Goal: Browse casually: Explore the website without a specific task or goal

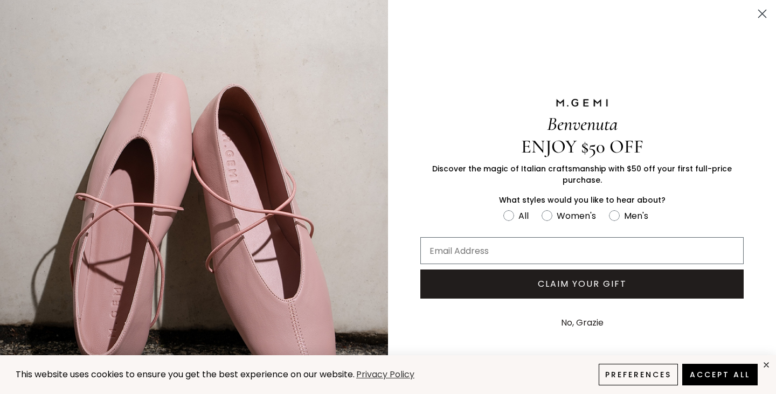
click at [757, 13] on circle "Close dialog" at bounding box center [763, 14] width 18 height 18
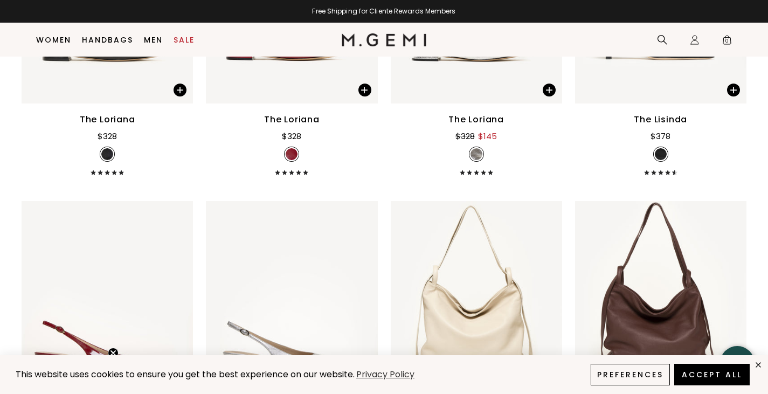
scroll to position [2752, 0]
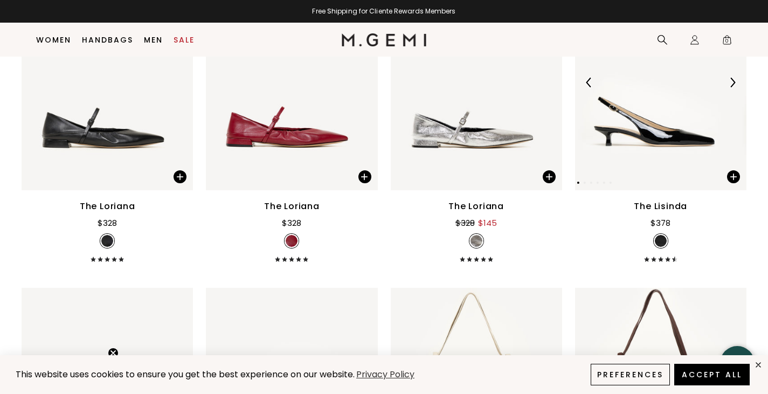
click at [728, 87] on img at bounding box center [733, 83] width 10 height 10
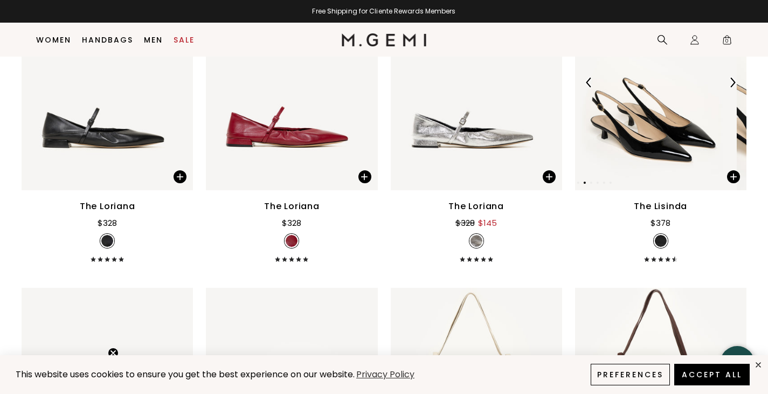
click at [728, 87] on img at bounding box center [733, 83] width 10 height 10
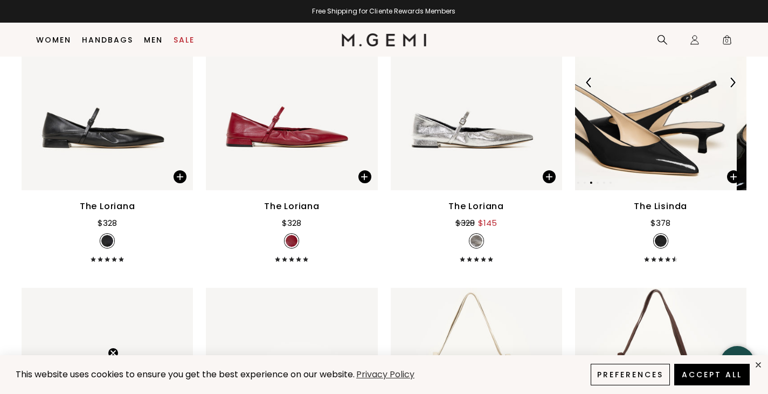
click at [728, 87] on img at bounding box center [733, 83] width 10 height 10
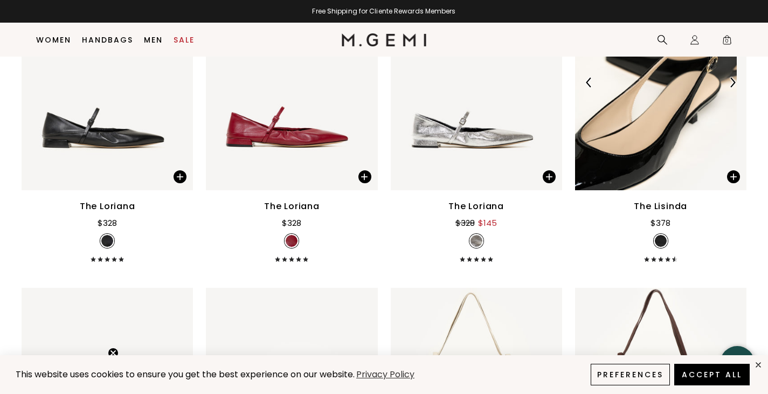
click at [728, 87] on img at bounding box center [733, 83] width 10 height 10
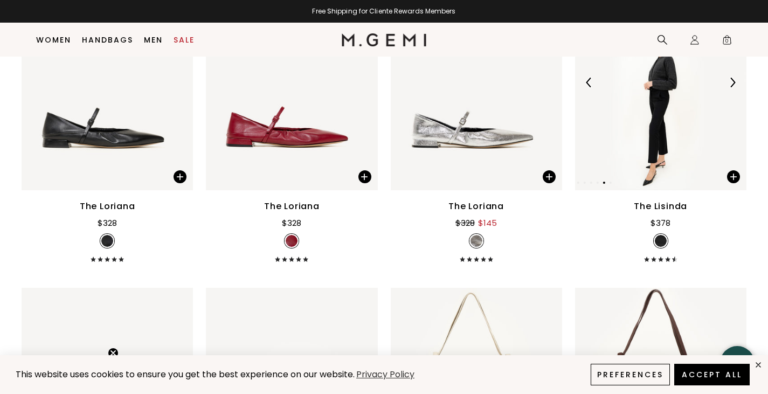
click at [728, 87] on img at bounding box center [733, 83] width 10 height 10
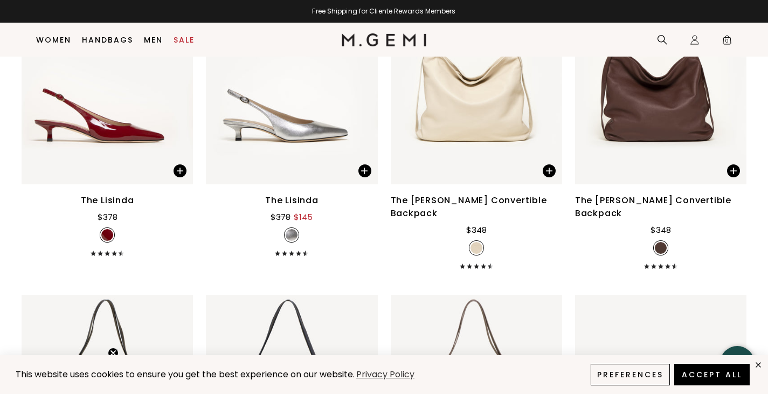
scroll to position [3070, 0]
click at [365, 82] on img at bounding box center [364, 77] width 10 height 10
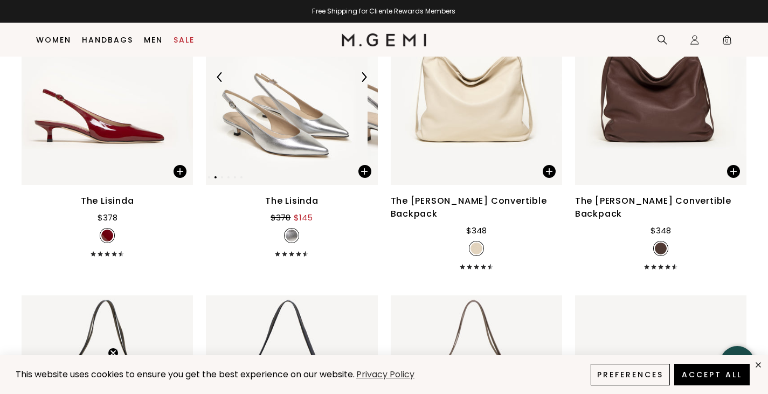
click at [365, 82] on img at bounding box center [364, 77] width 10 height 10
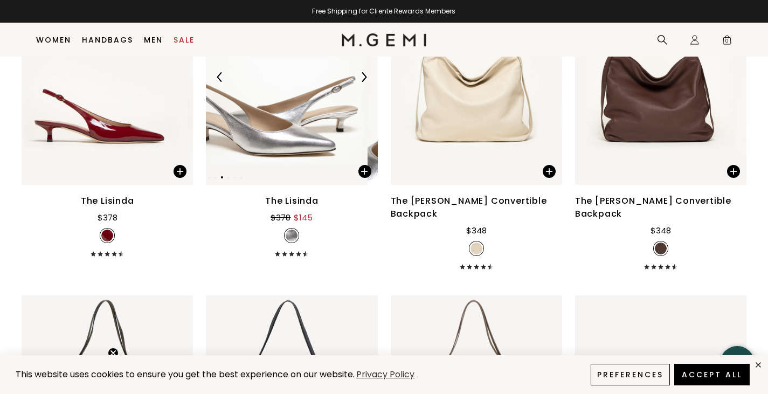
click at [365, 82] on img at bounding box center [364, 77] width 10 height 10
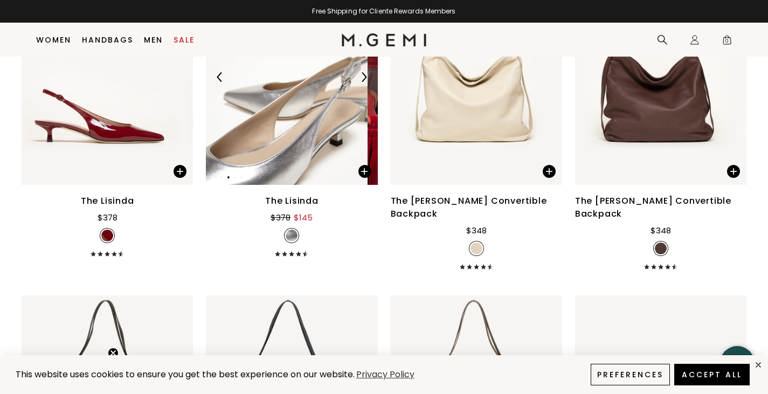
click at [365, 82] on img at bounding box center [364, 77] width 10 height 10
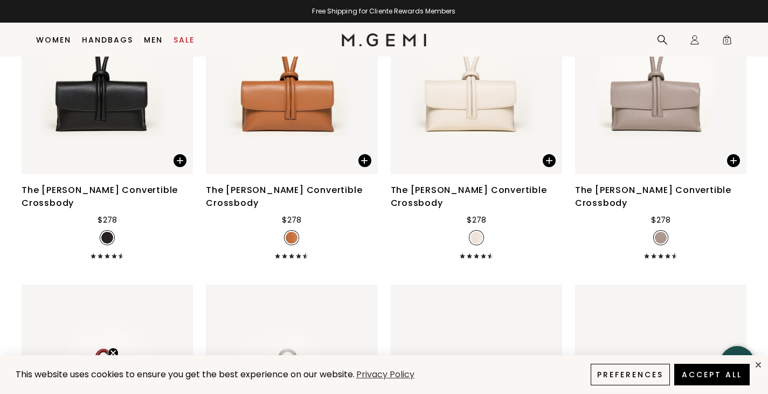
scroll to position [4047, 0]
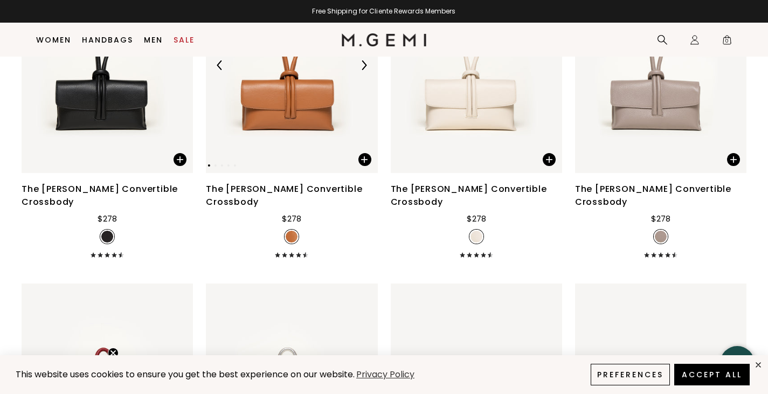
click at [362, 70] on img at bounding box center [364, 65] width 10 height 10
click at [360, 70] on img at bounding box center [364, 65] width 10 height 10
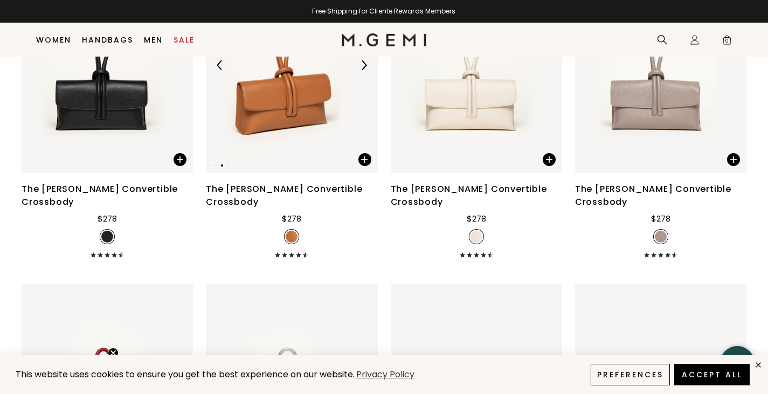
click at [360, 70] on img at bounding box center [364, 65] width 10 height 10
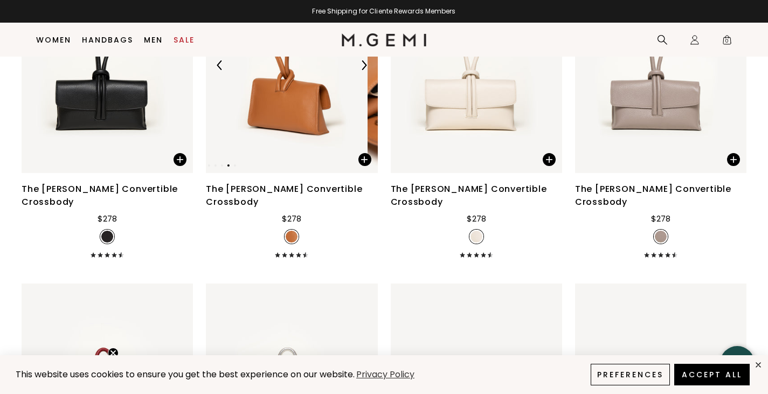
click at [360, 70] on img at bounding box center [364, 65] width 10 height 10
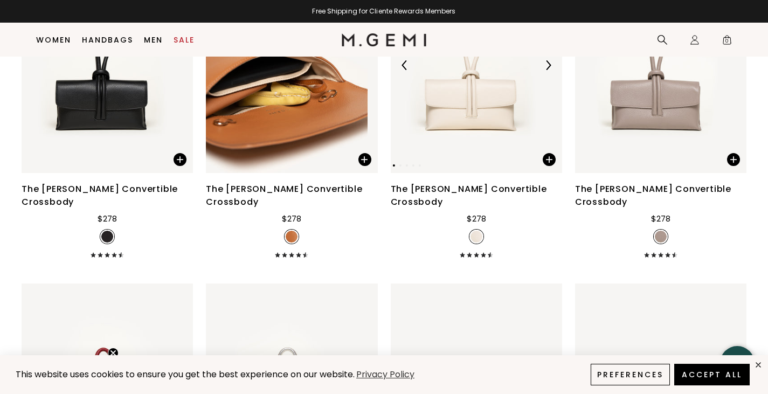
click at [543, 70] on img at bounding box center [548, 65] width 10 height 10
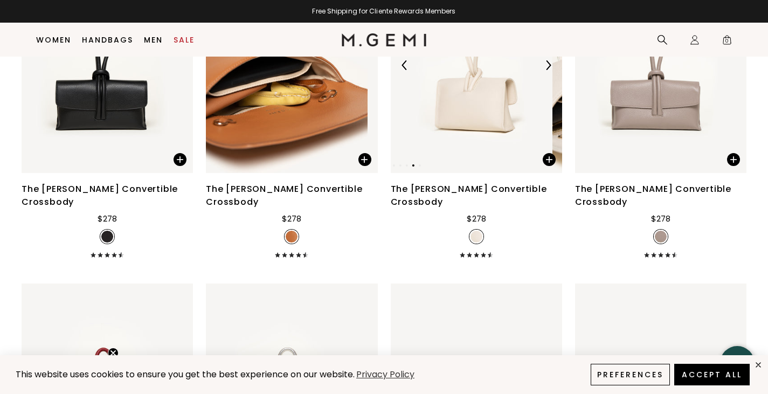
click at [543, 70] on img at bounding box center [548, 65] width 10 height 10
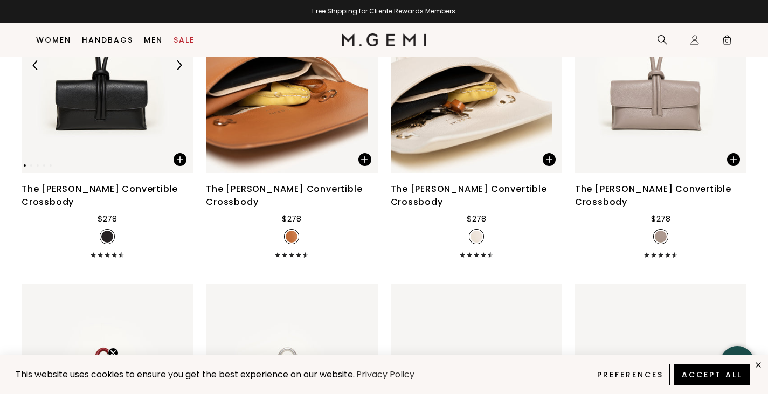
click at [183, 70] on img at bounding box center [179, 65] width 10 height 10
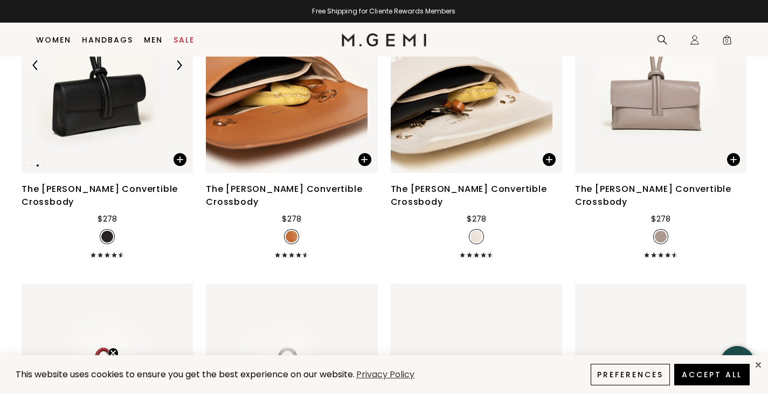
click at [183, 70] on img at bounding box center [179, 65] width 10 height 10
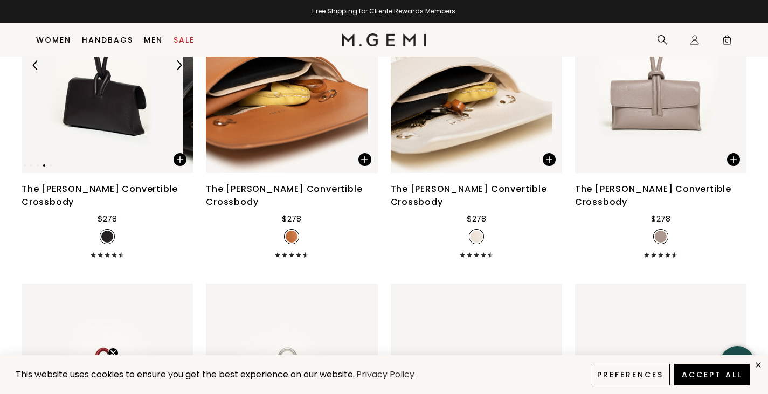
click at [183, 70] on img at bounding box center [179, 65] width 10 height 10
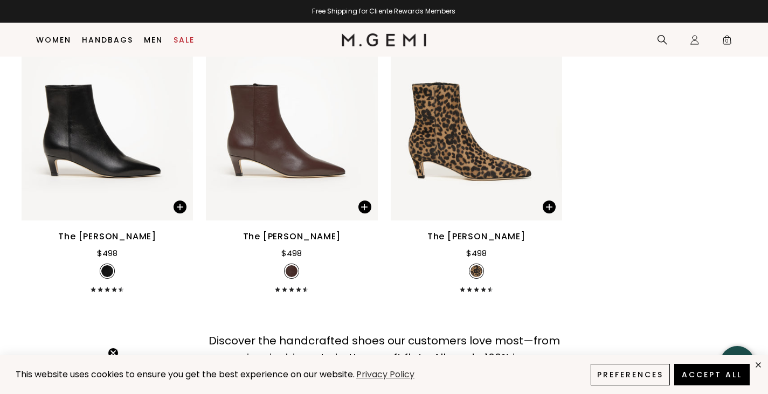
scroll to position [5909, 0]
